Goal: Task Accomplishment & Management: Use online tool/utility

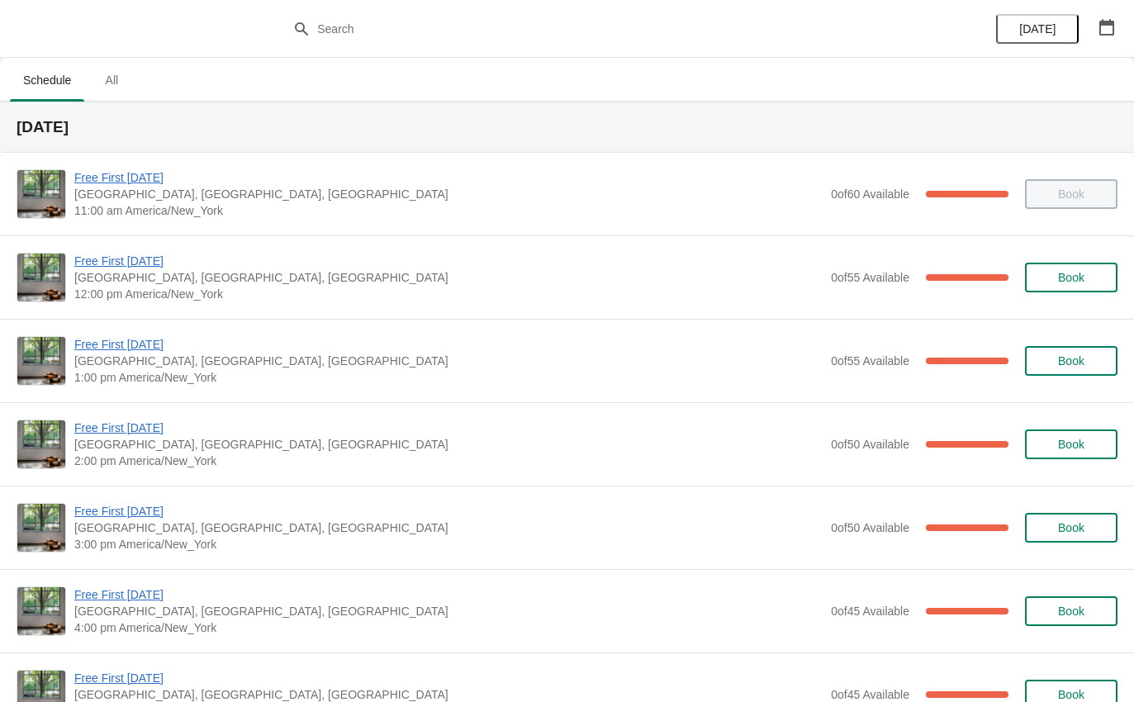
click at [125, 351] on span "Free First [DATE]" at bounding box center [448, 344] width 748 height 17
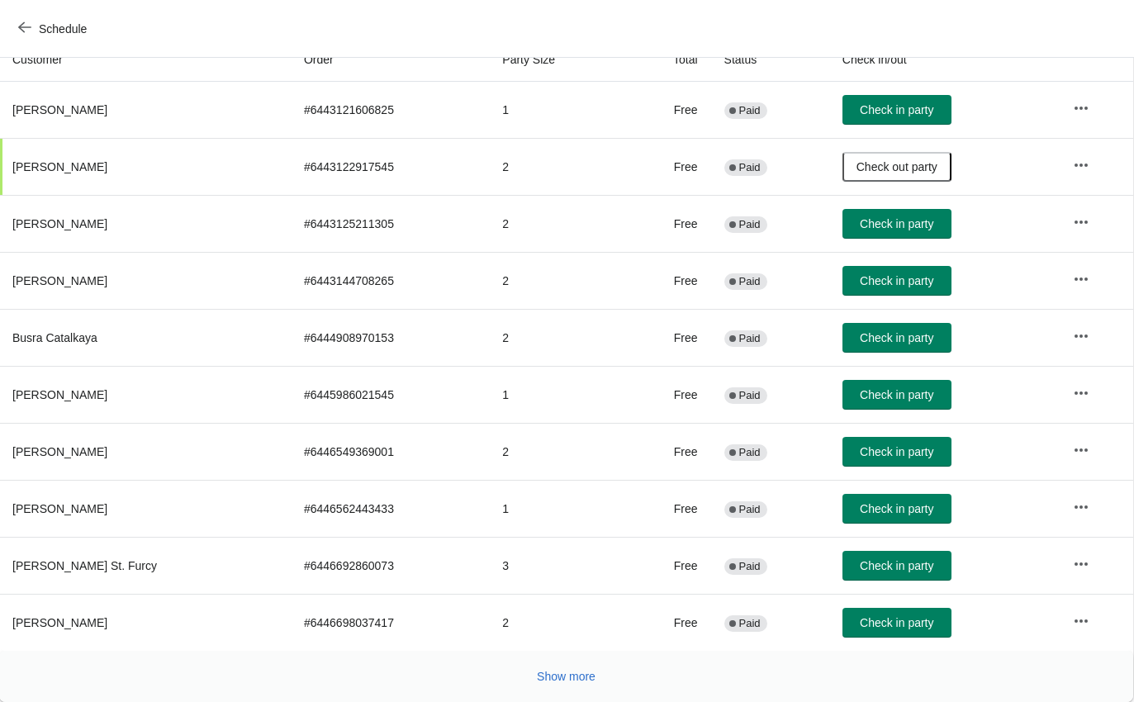
scroll to position [192, 1]
click at [565, 676] on span "Show more" at bounding box center [566, 676] width 59 height 13
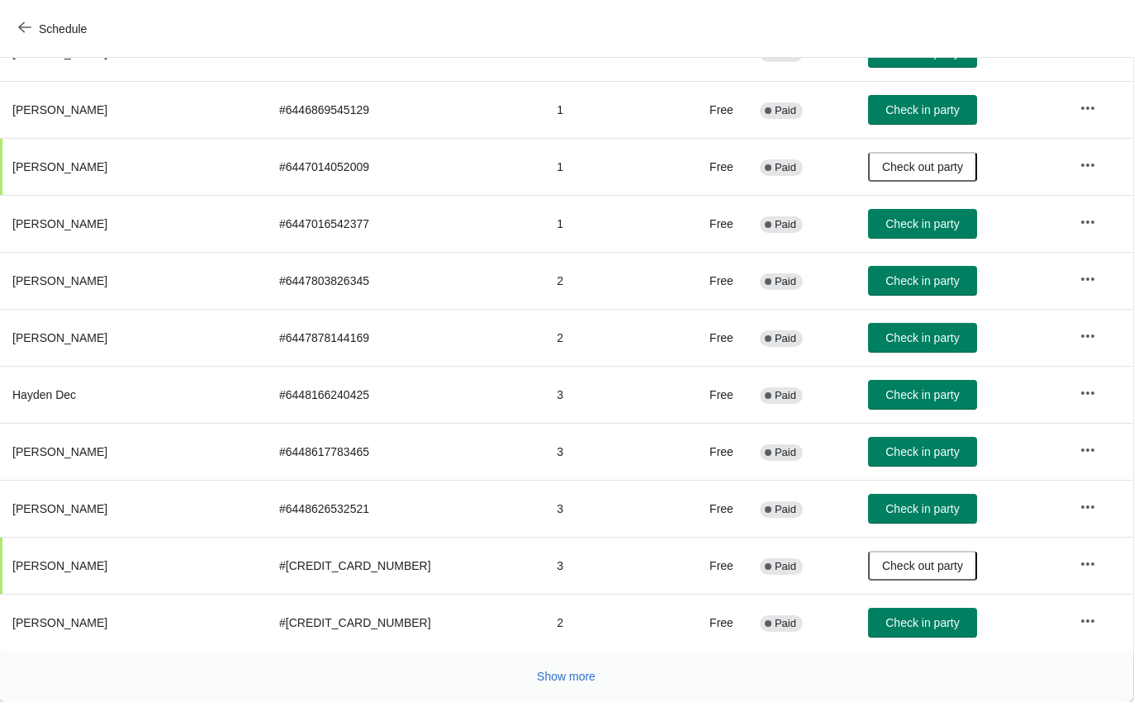
scroll to position [762, 0]
click at [553, 679] on span "Show more" at bounding box center [567, 676] width 59 height 13
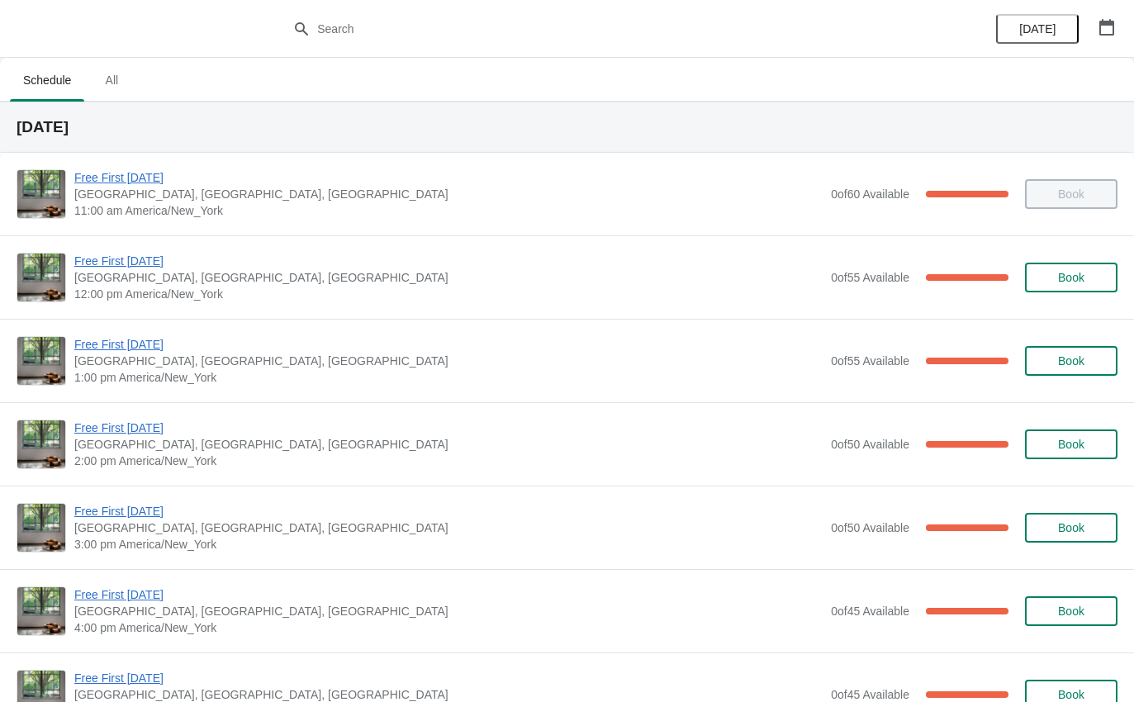
click at [135, 337] on span "Free First [DATE]" at bounding box center [448, 344] width 748 height 17
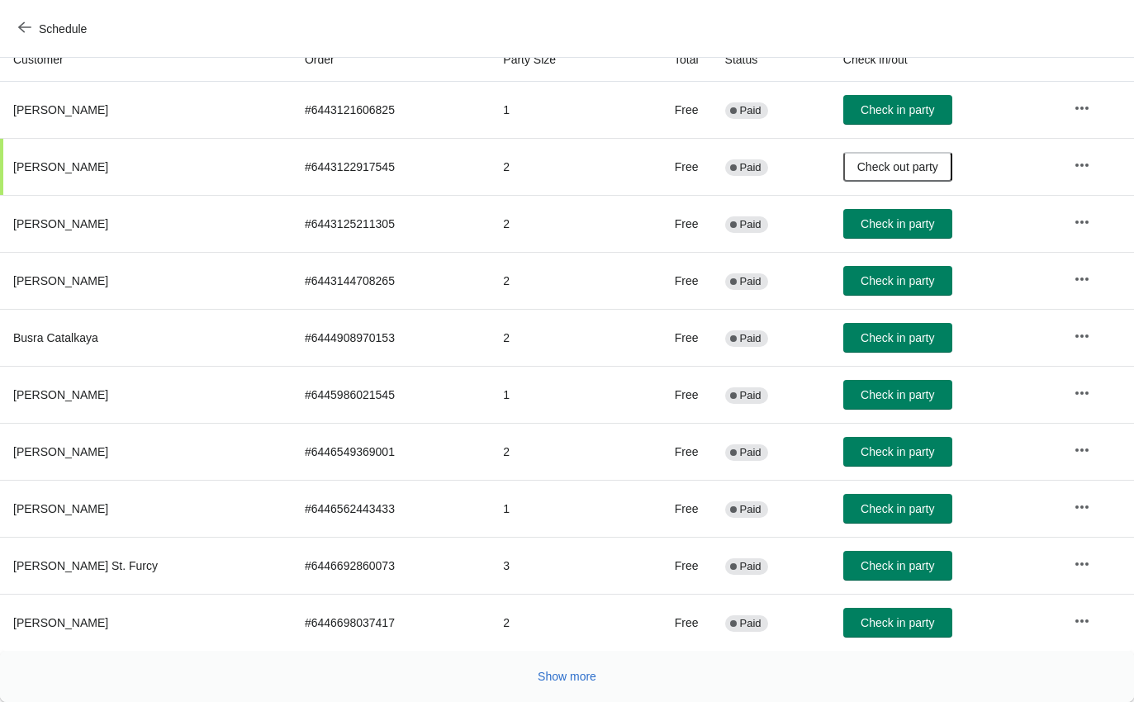
scroll to position [192, 0]
click at [571, 675] on span "Show more" at bounding box center [567, 676] width 59 height 13
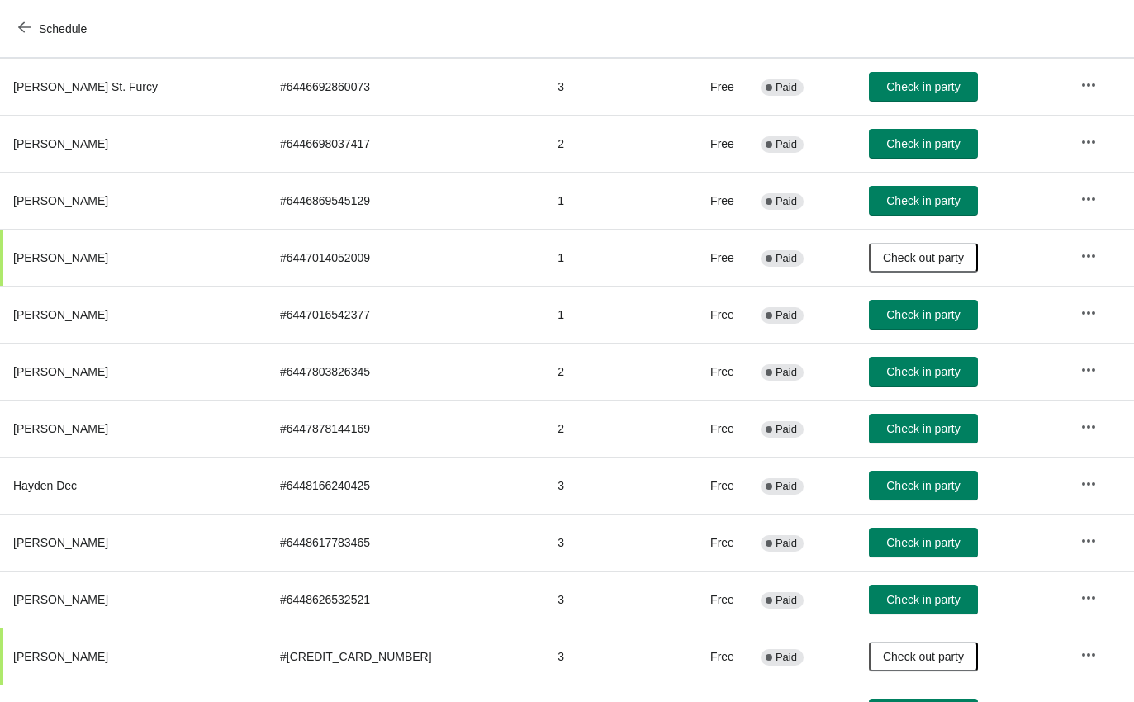
scroll to position [684, -36]
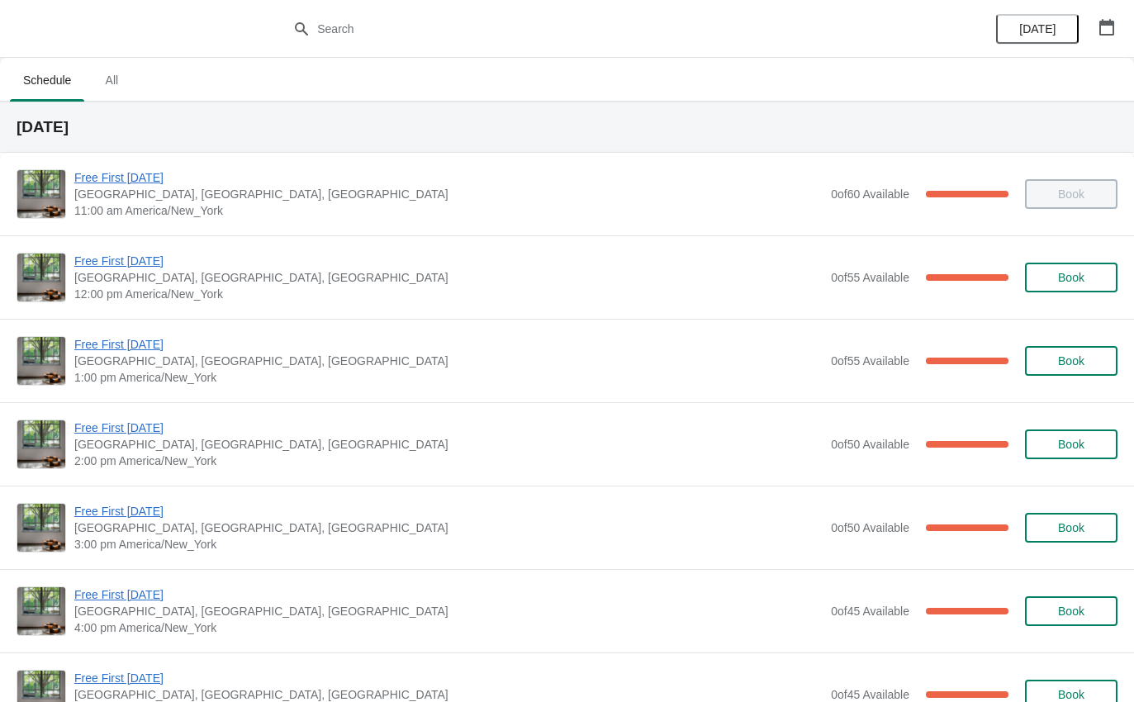
click at [147, 338] on span "Free First [DATE]" at bounding box center [448, 344] width 748 height 17
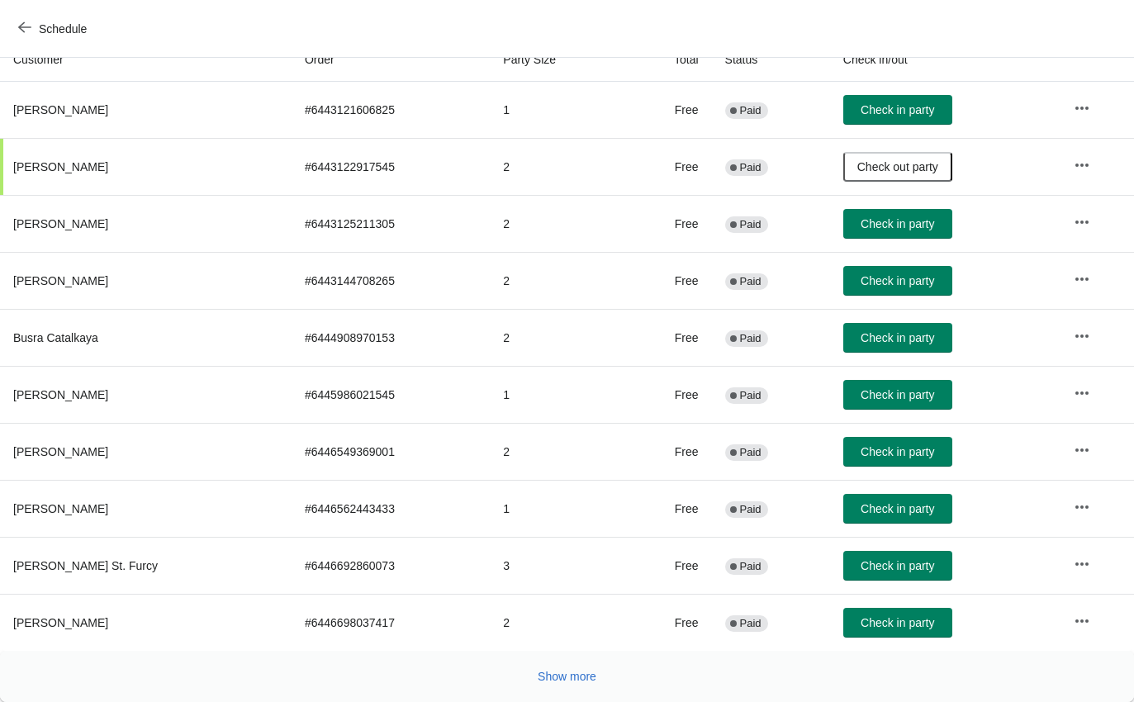
scroll to position [192, 0]
click at [572, 670] on span "Show more" at bounding box center [567, 676] width 59 height 13
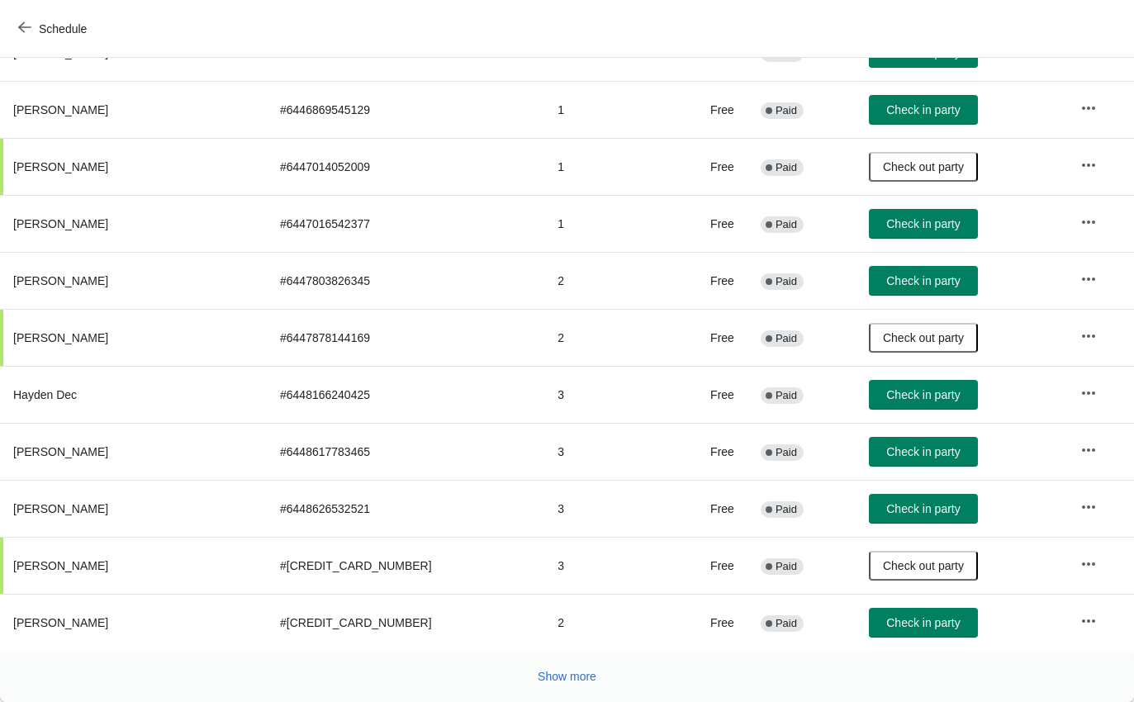
scroll to position [762, 0]
click at [568, 675] on span "Show more" at bounding box center [567, 676] width 59 height 13
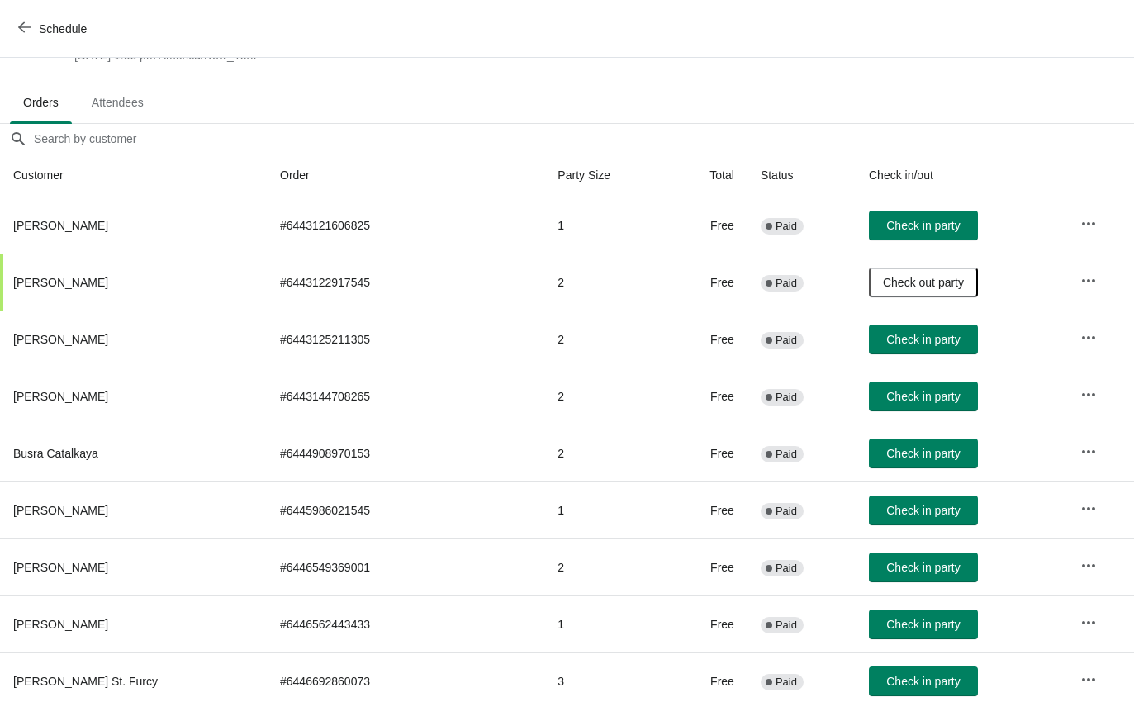
scroll to position [75, 0]
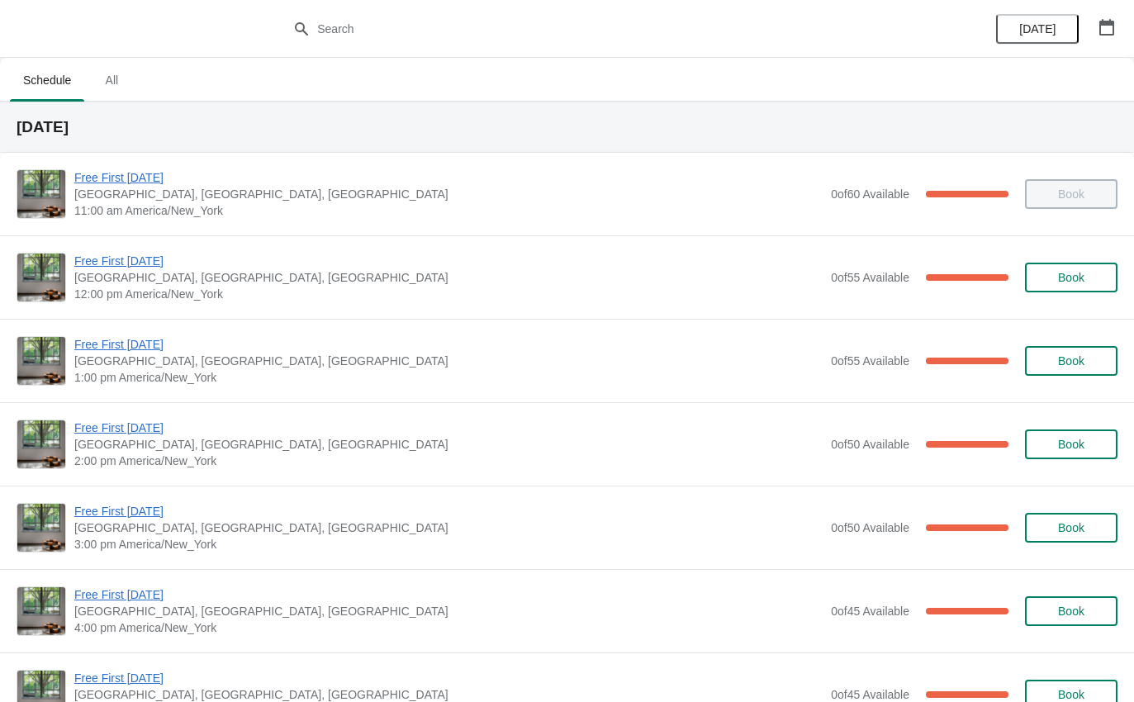
click at [130, 268] on span "Free First [DATE]" at bounding box center [448, 261] width 748 height 17
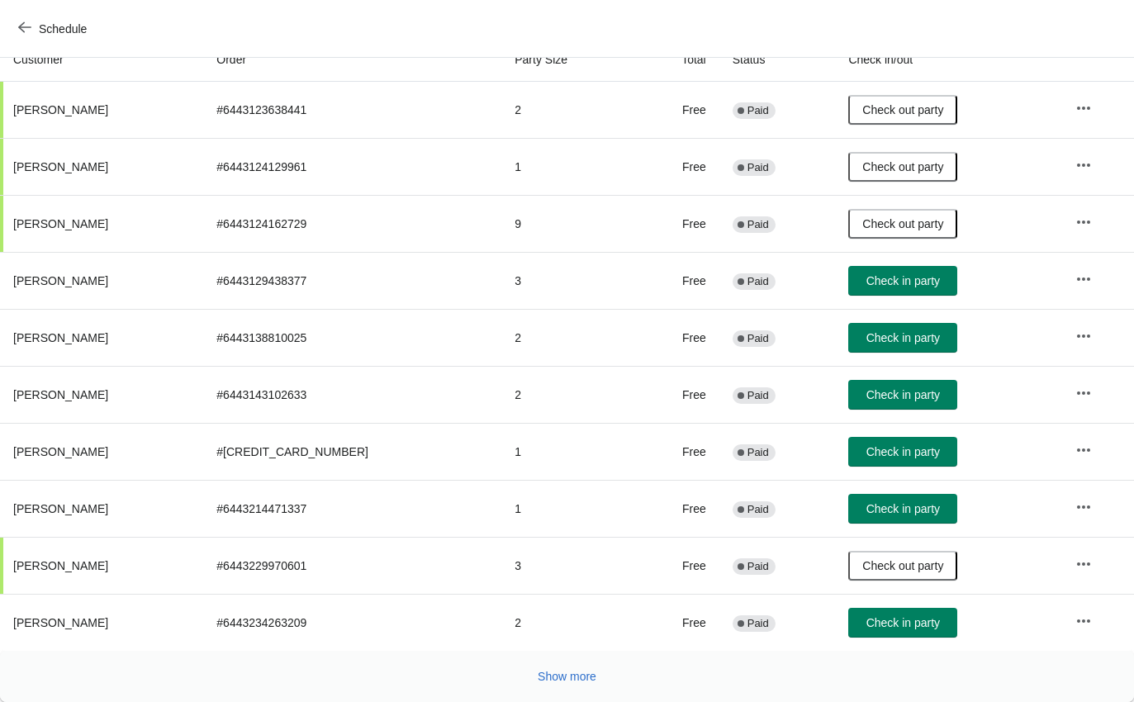
scroll to position [192, 0]
click at [575, 684] on button "Show more" at bounding box center [567, 677] width 72 height 30
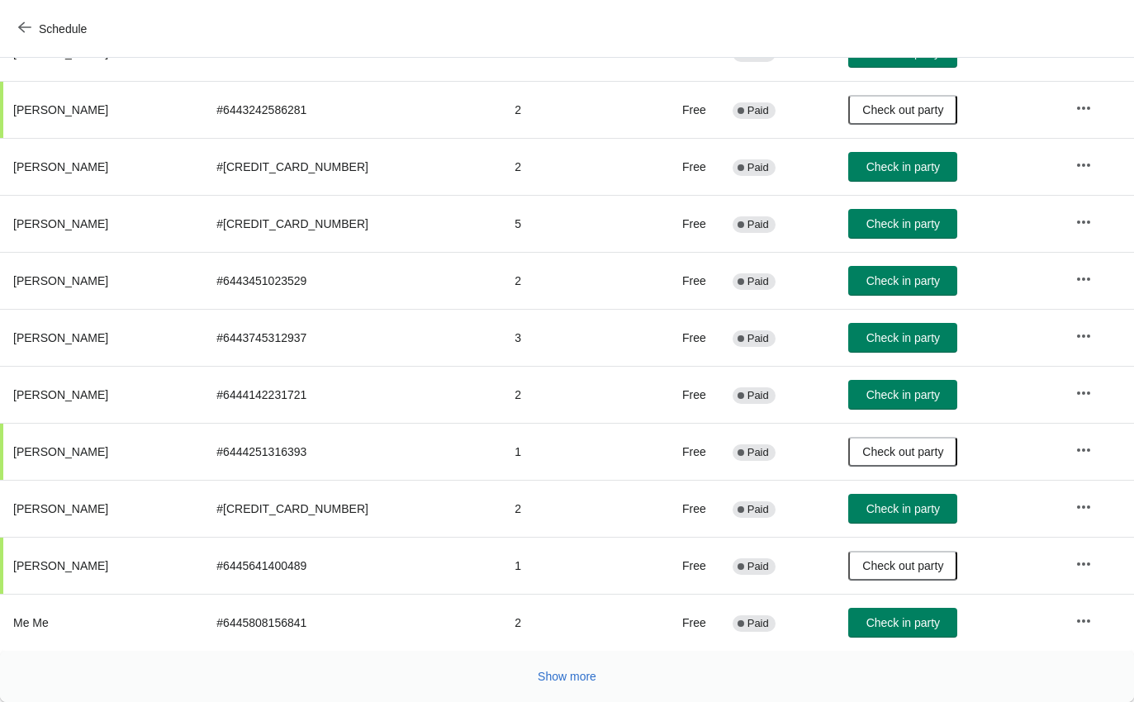
scroll to position [762, 0]
click at [901, 283] on span "Check in party" at bounding box center [903, 280] width 74 height 13
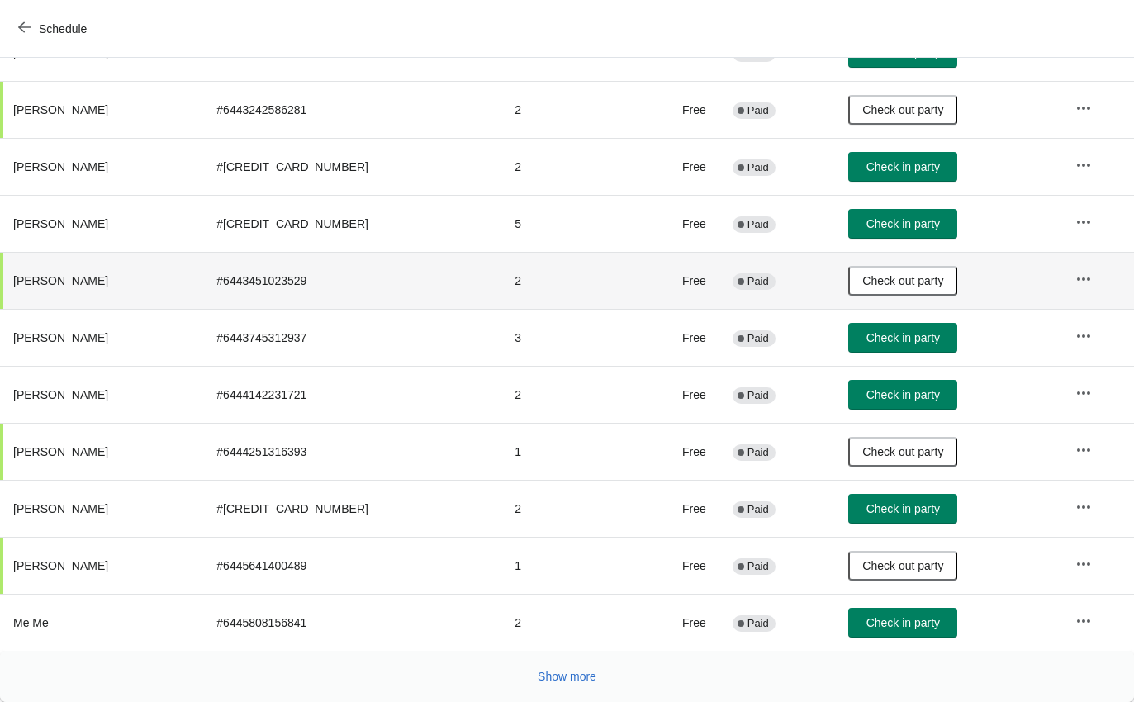
click at [572, 684] on button "Show more" at bounding box center [567, 677] width 72 height 30
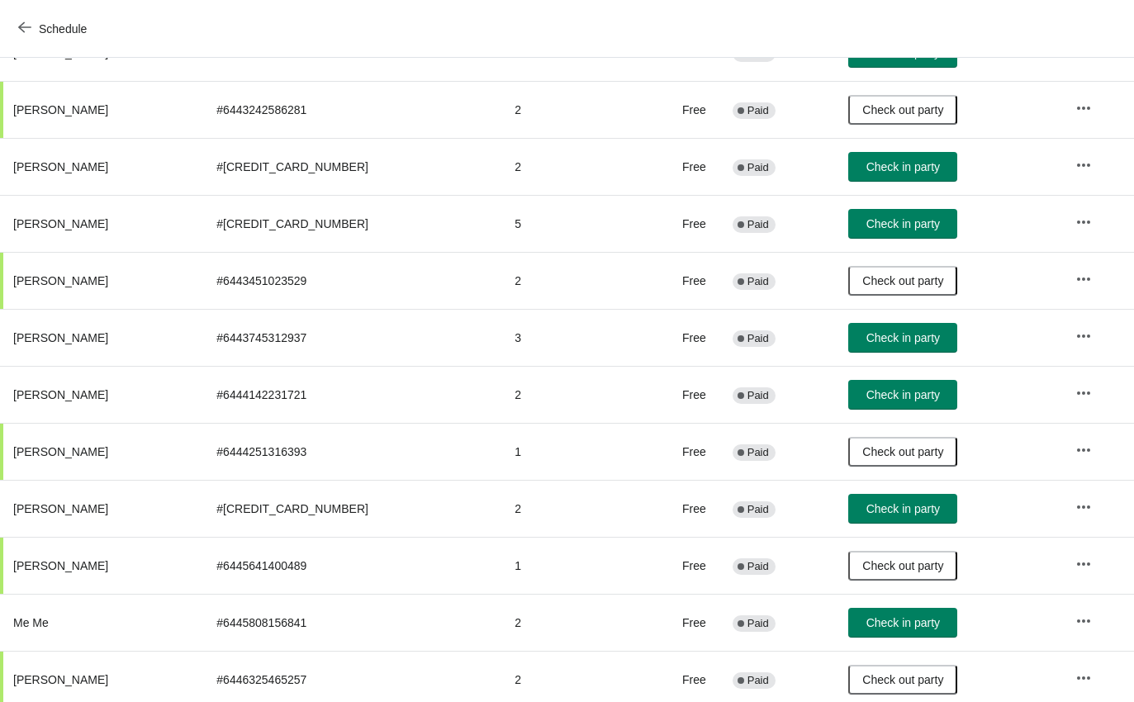
click at [69, 28] on span "Schedule" at bounding box center [63, 28] width 48 height 13
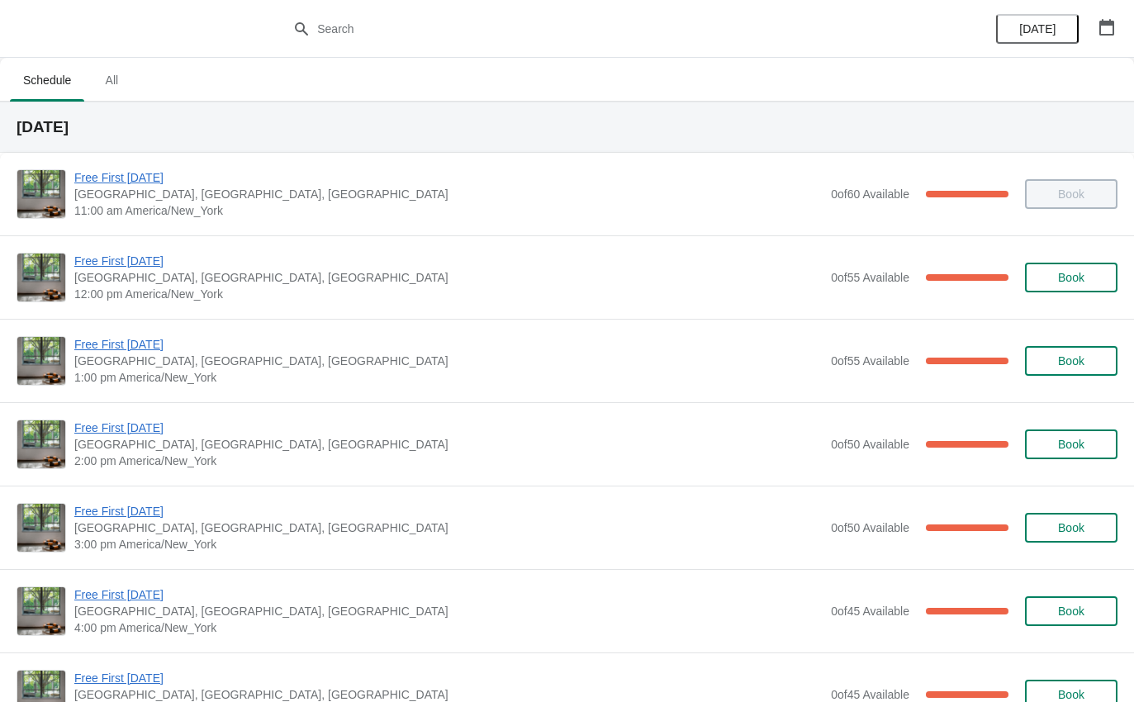
click at [140, 427] on span "Free First [DATE]" at bounding box center [448, 428] width 748 height 17
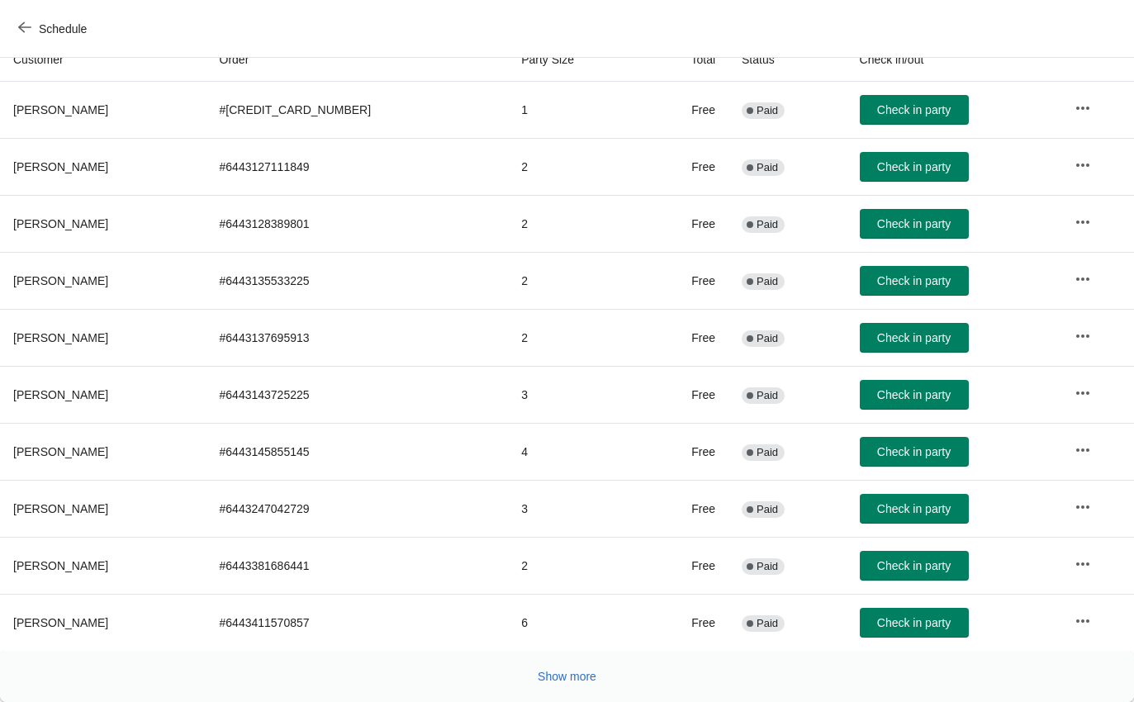
scroll to position [192, 0]
click at [570, 676] on span "Show more" at bounding box center [567, 676] width 59 height 13
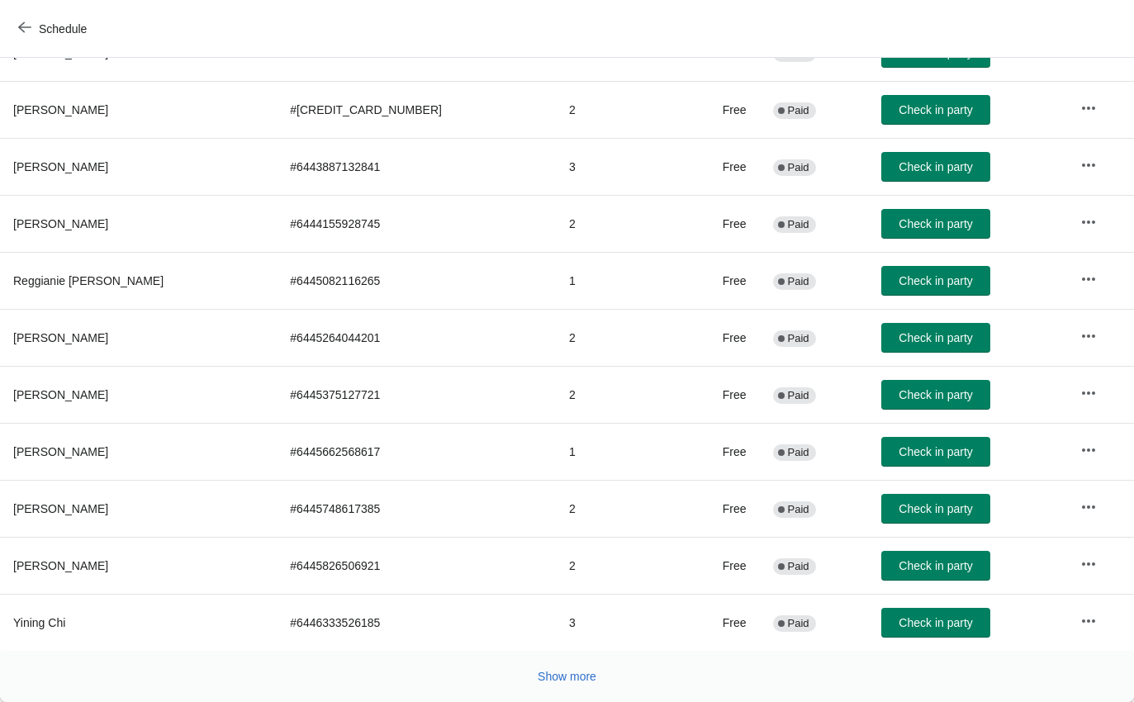
scroll to position [762, 0]
click at [570, 664] on button "Show more" at bounding box center [567, 677] width 72 height 30
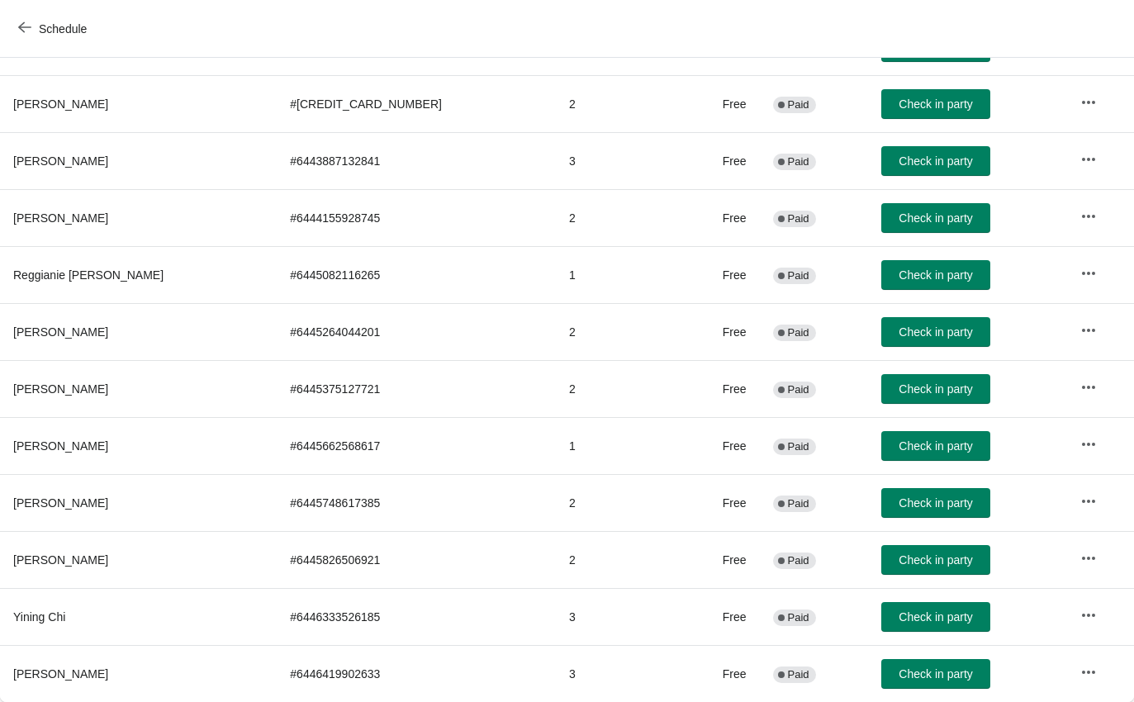
scroll to position [768, 0]
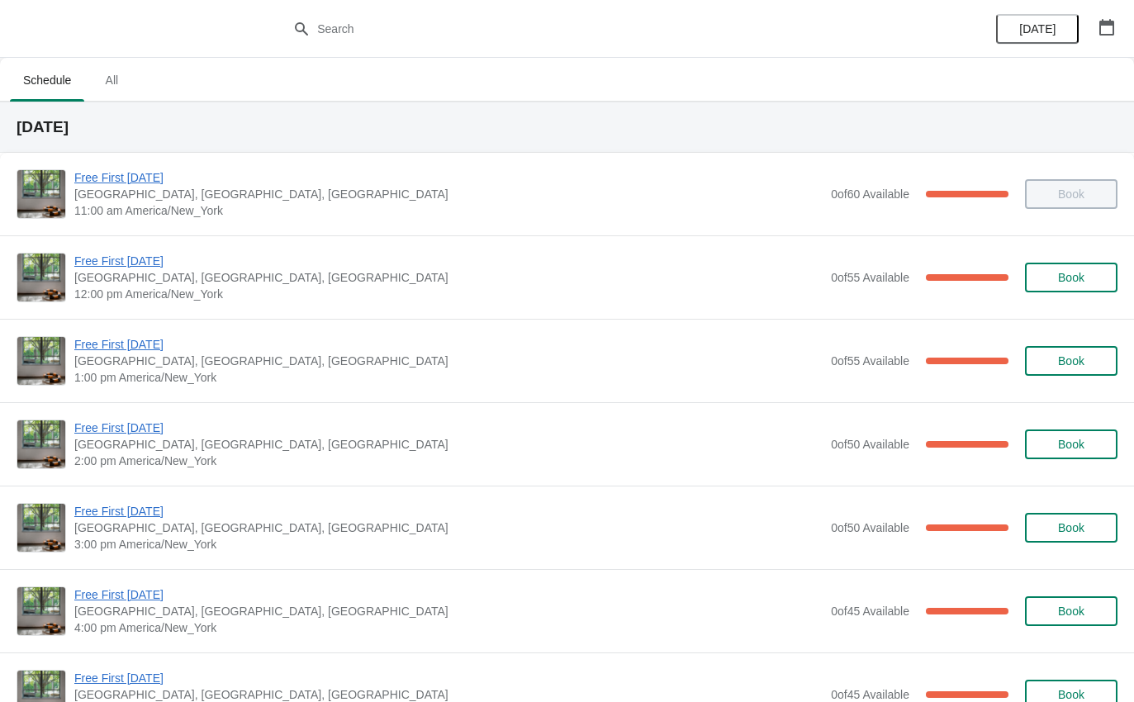
click at [140, 344] on span "Free First [DATE]" at bounding box center [448, 344] width 748 height 17
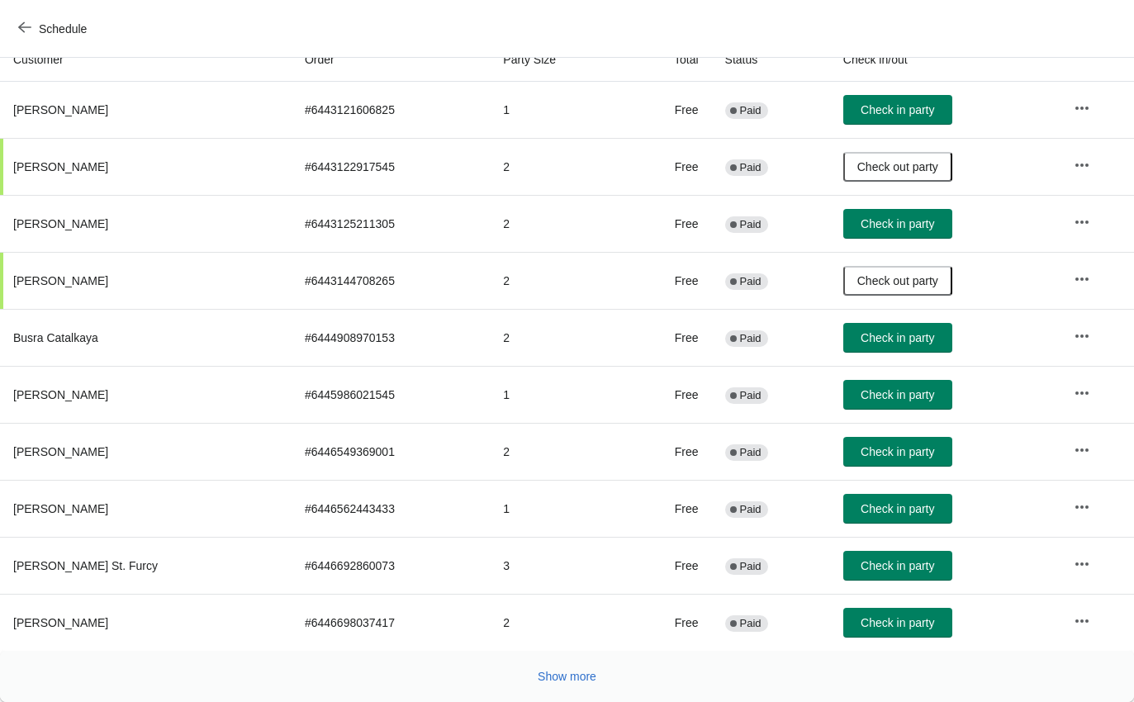
scroll to position [192, 0]
click at [574, 681] on span "Show more" at bounding box center [567, 676] width 59 height 13
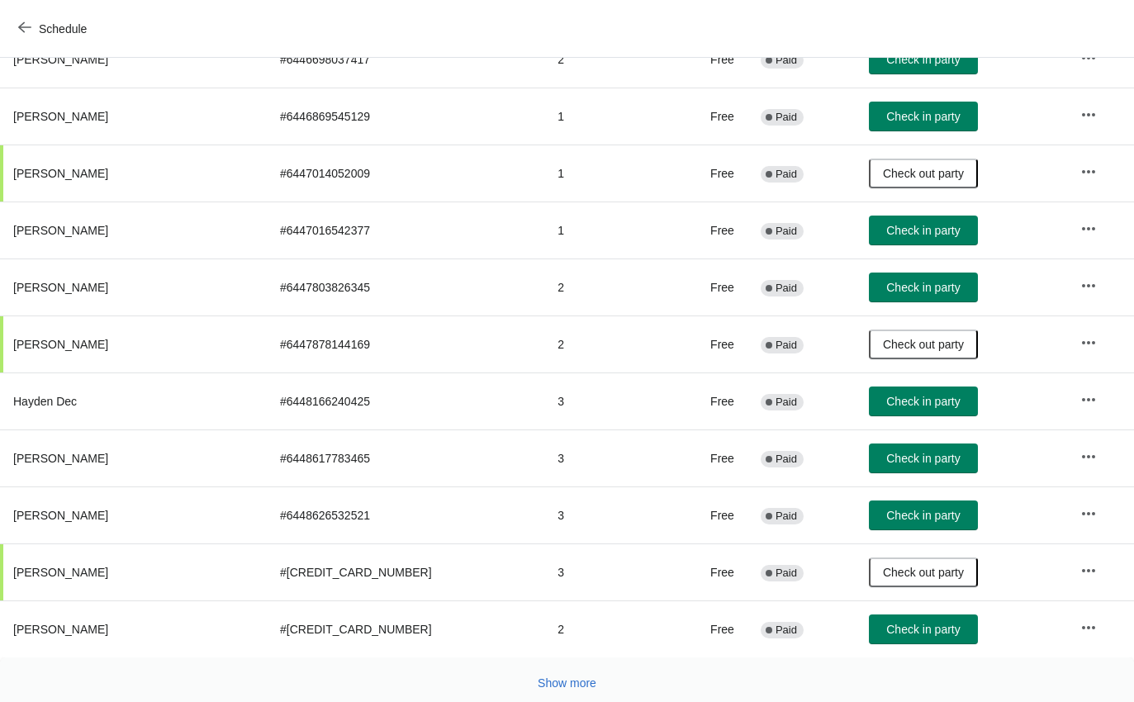
scroll to position [777, -11]
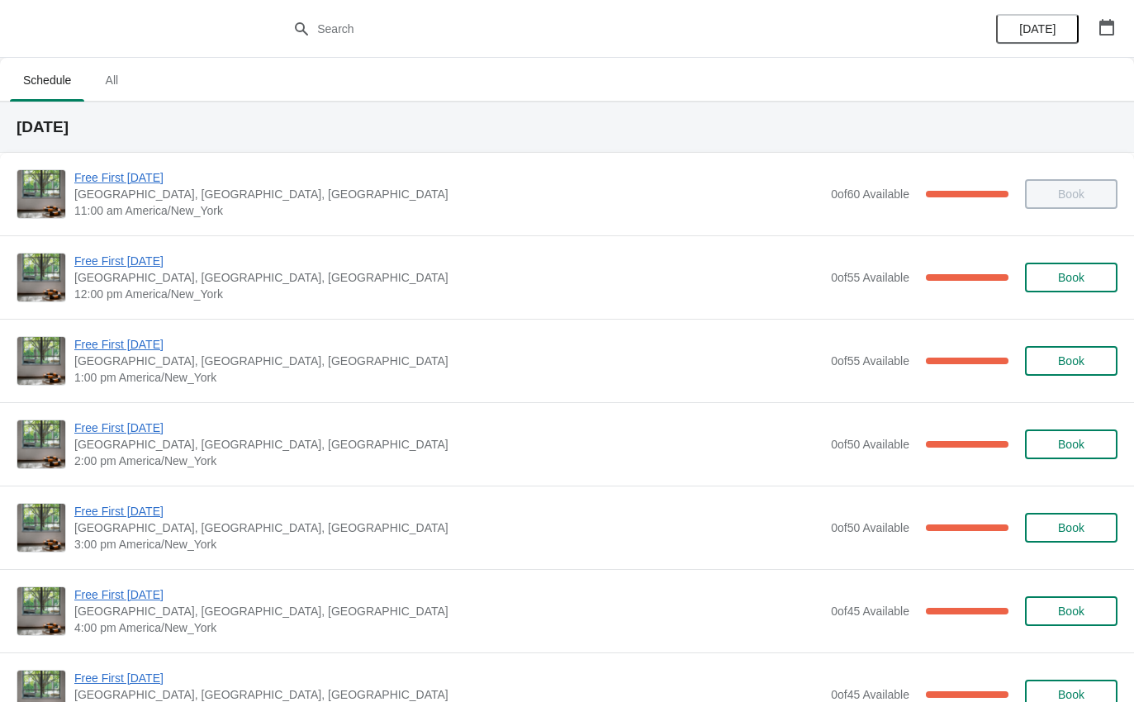
click at [137, 432] on span "Free First [DATE]" at bounding box center [448, 428] width 748 height 17
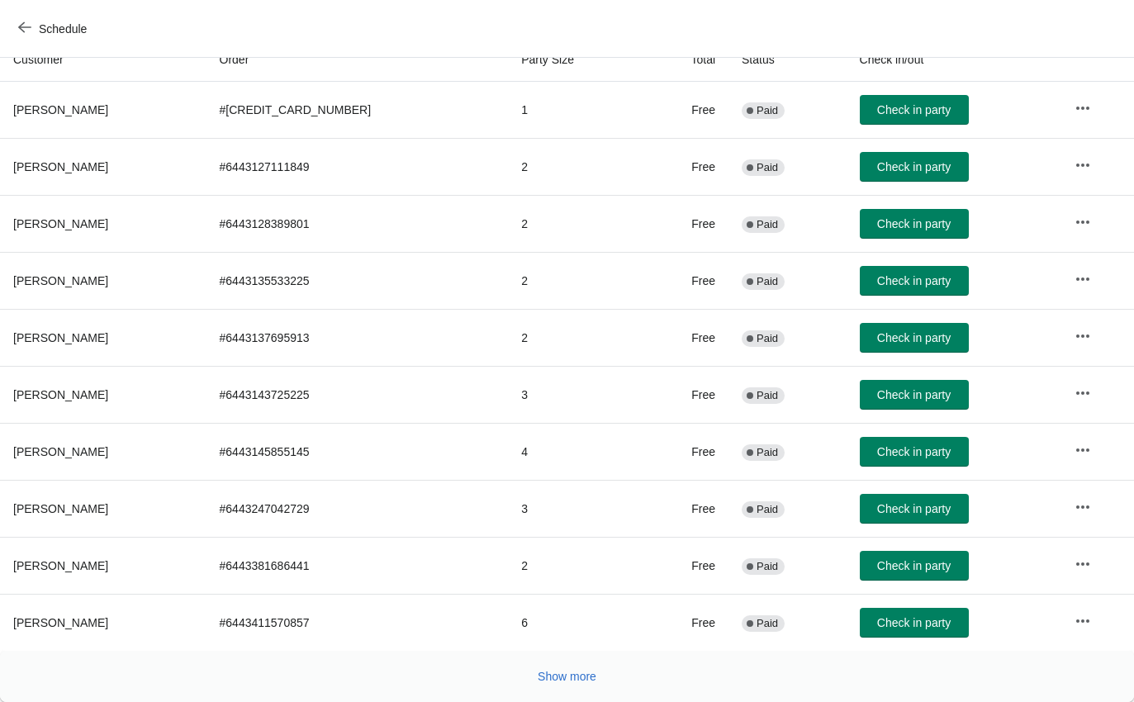
scroll to position [192, 0]
click at [579, 676] on span "Show more" at bounding box center [567, 676] width 59 height 13
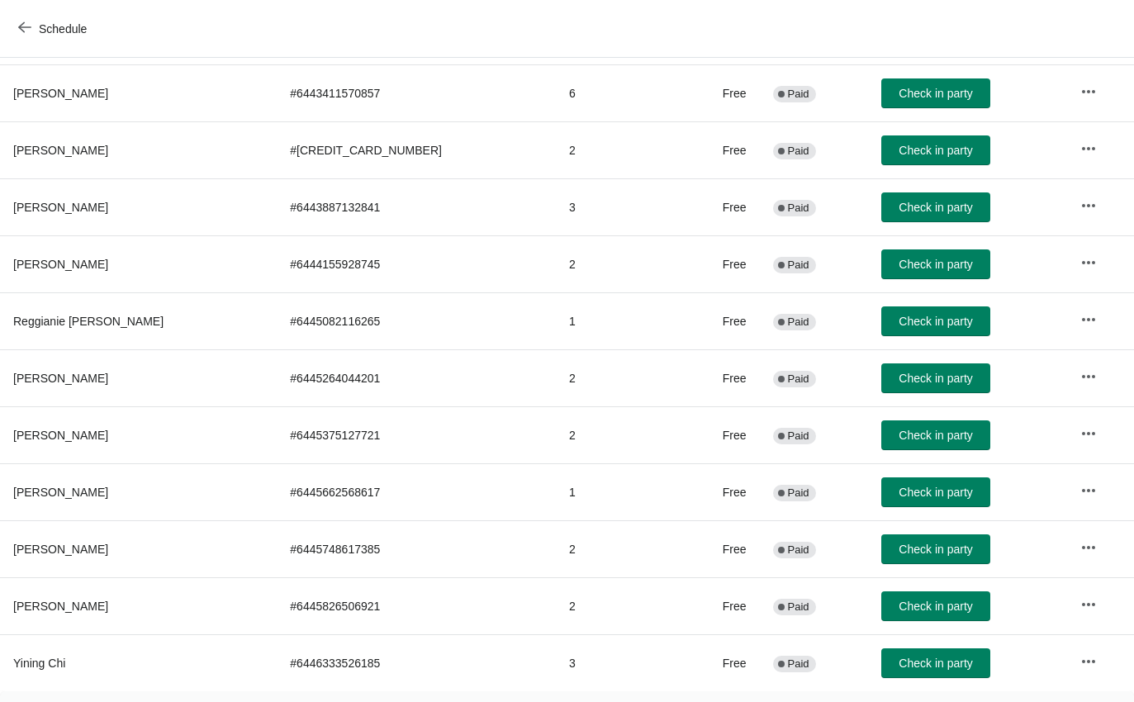
scroll to position [734, -1]
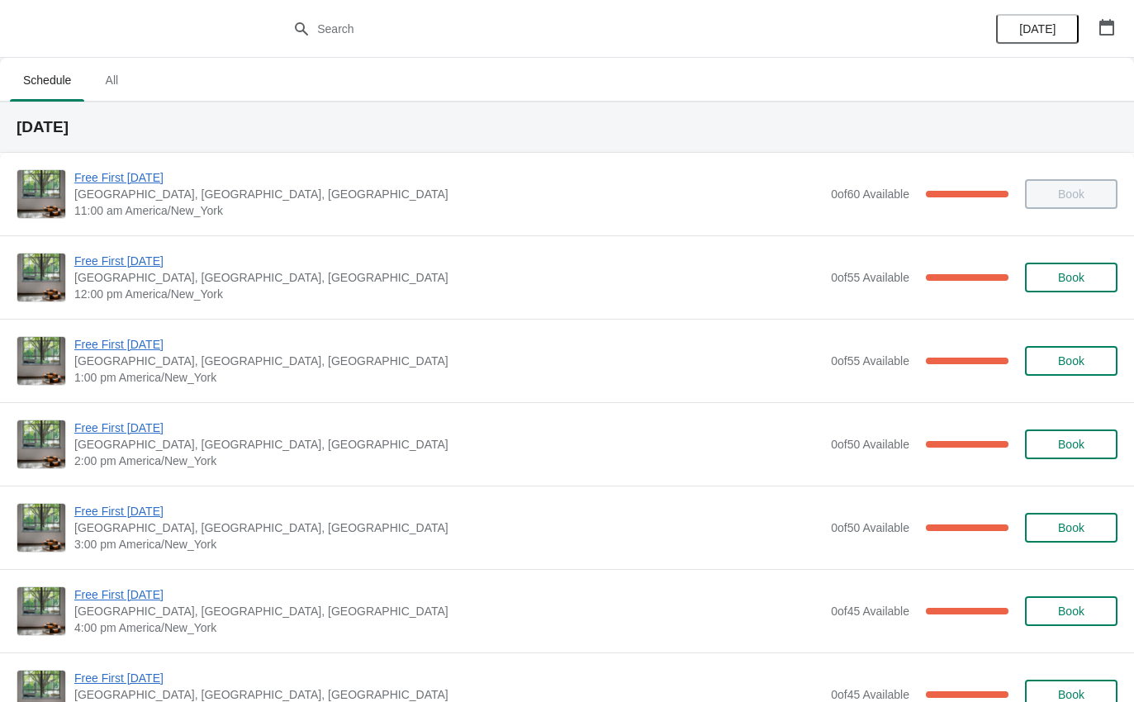
click at [139, 432] on span "Free First [DATE]" at bounding box center [448, 428] width 748 height 17
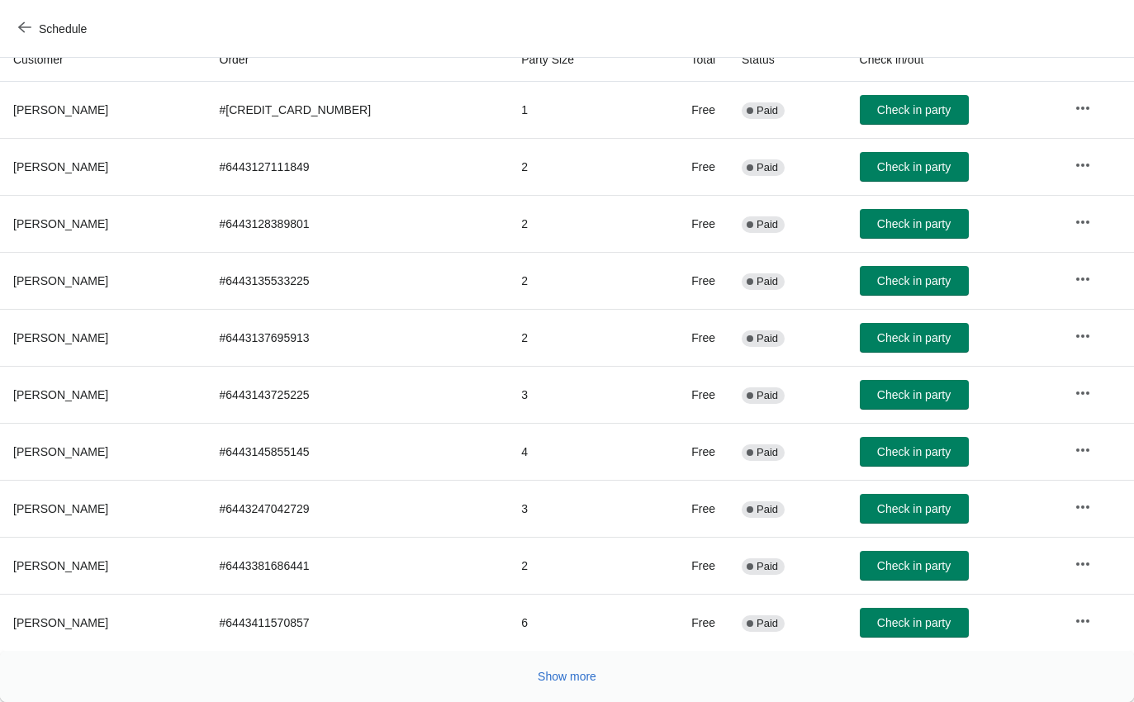
scroll to position [192, 0]
click at [576, 683] on span "Show more" at bounding box center [567, 676] width 59 height 13
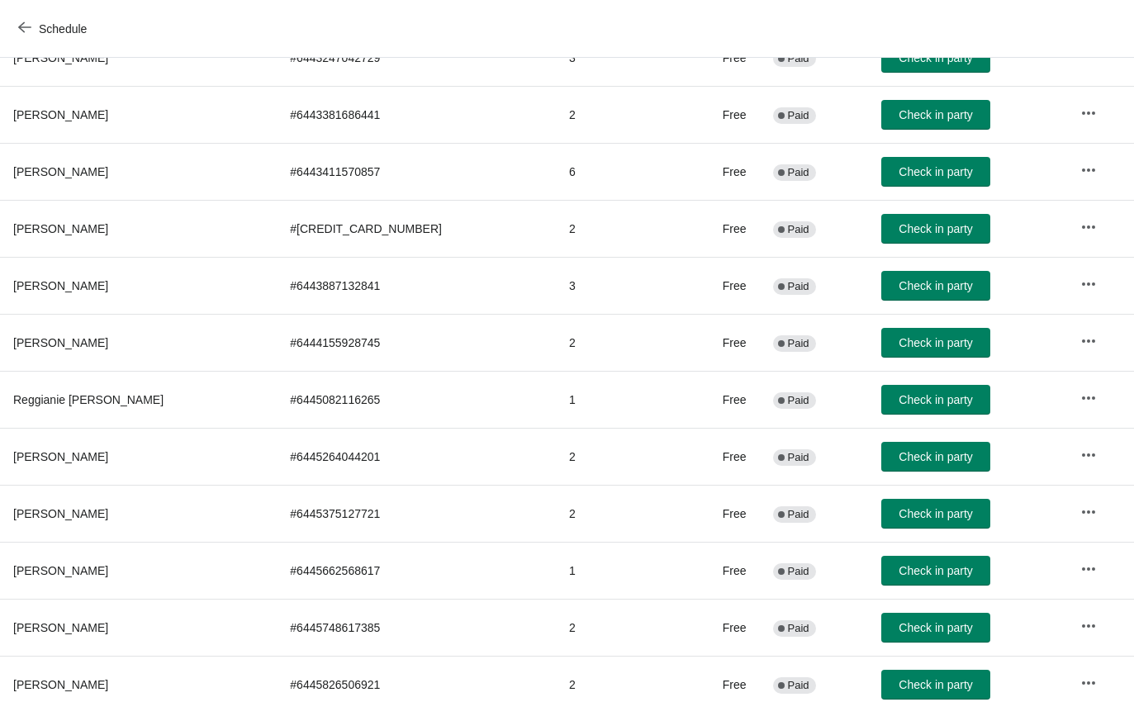
scroll to position [657, -1]
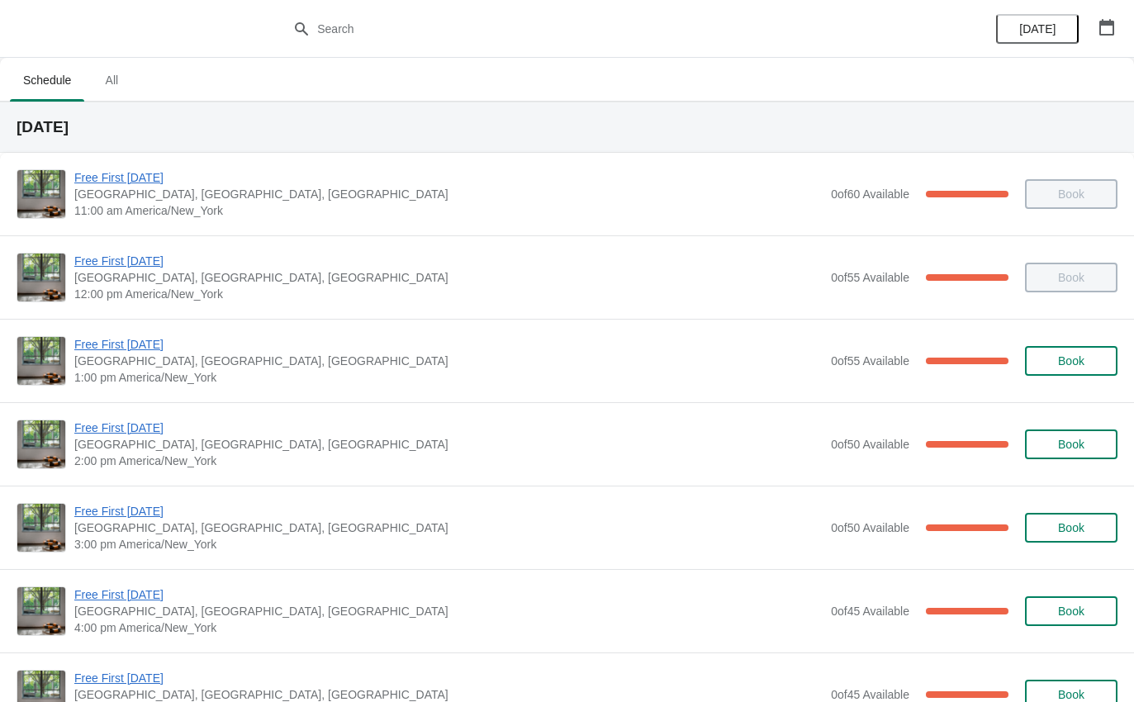
click at [154, 349] on span "Free First [DATE]" at bounding box center [448, 344] width 748 height 17
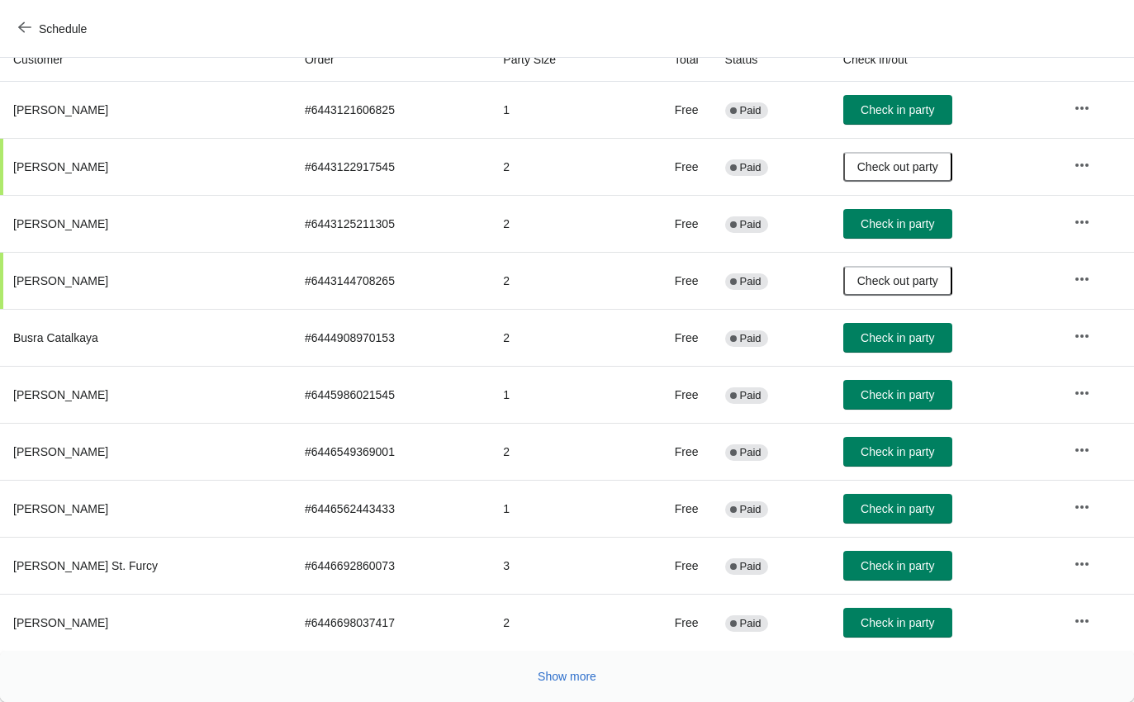
scroll to position [192, 0]
click at [582, 676] on span "Show more" at bounding box center [567, 676] width 59 height 13
